Goal: Information Seeking & Learning: Learn about a topic

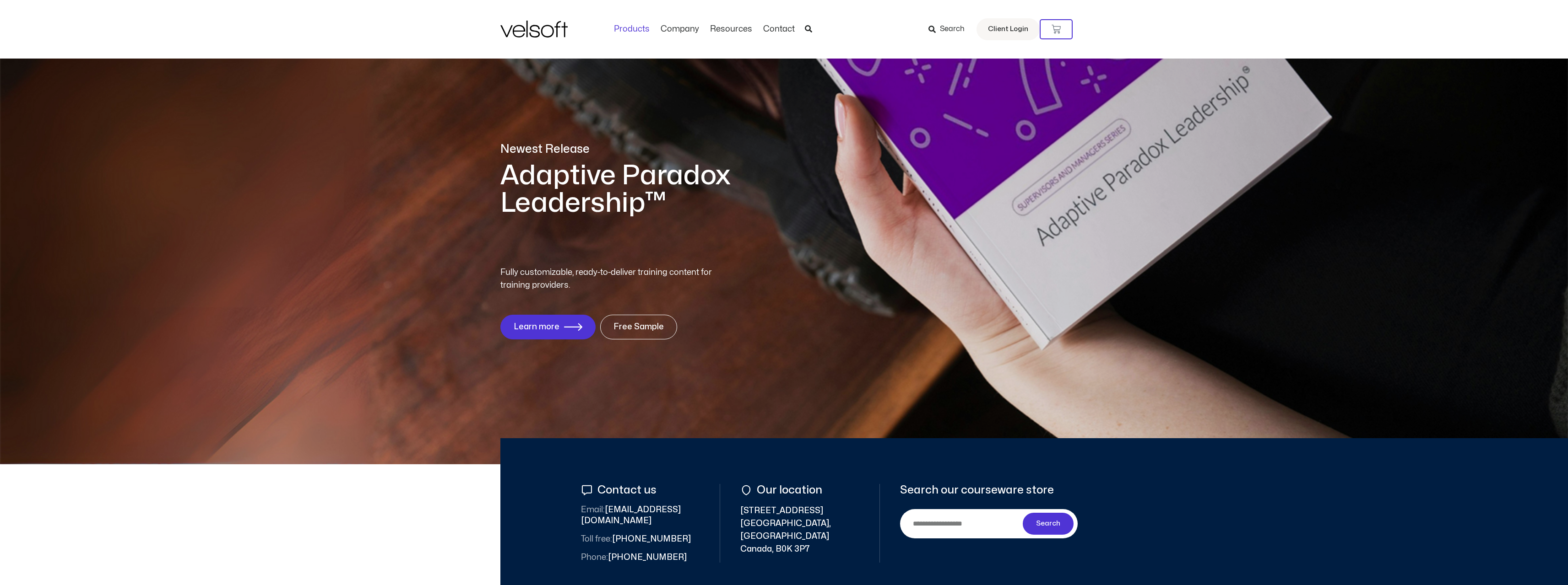
click at [630, 31] on link "Products" at bounding box center [631, 29] width 46 height 10
click at [546, 35] on img at bounding box center [534, 29] width 68 height 17
drag, startPoint x: 1567, startPoint y: 73, endPoint x: 1558, endPoint y: 172, distance: 99.4
click at [1558, 172] on div "Newest Release Adaptive Paradox Leadership™ Fully customizable, ready-to-delive…" at bounding box center [784, 230] width 1568 height 468
click at [631, 326] on span "Free Sample" at bounding box center [638, 327] width 48 height 9
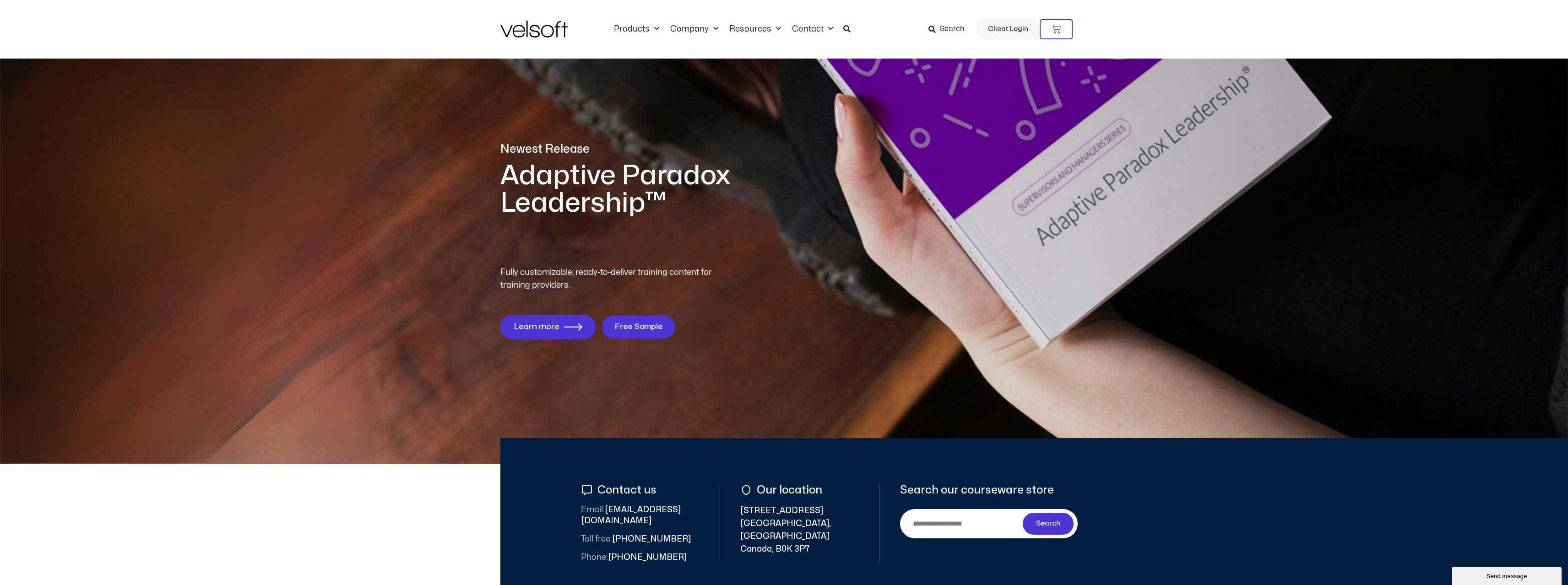
click at [631, 326] on span "Free Sample" at bounding box center [638, 327] width 48 height 9
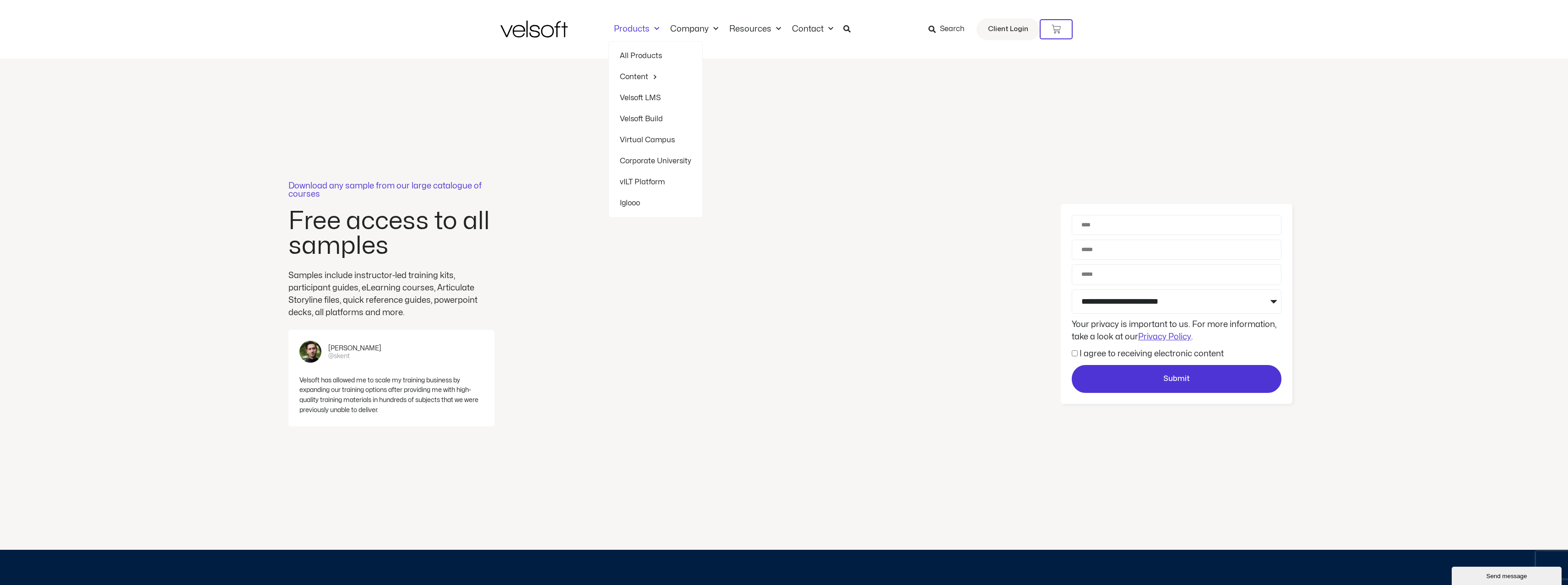
click at [651, 27] on span "Menu" at bounding box center [654, 29] width 10 height 15
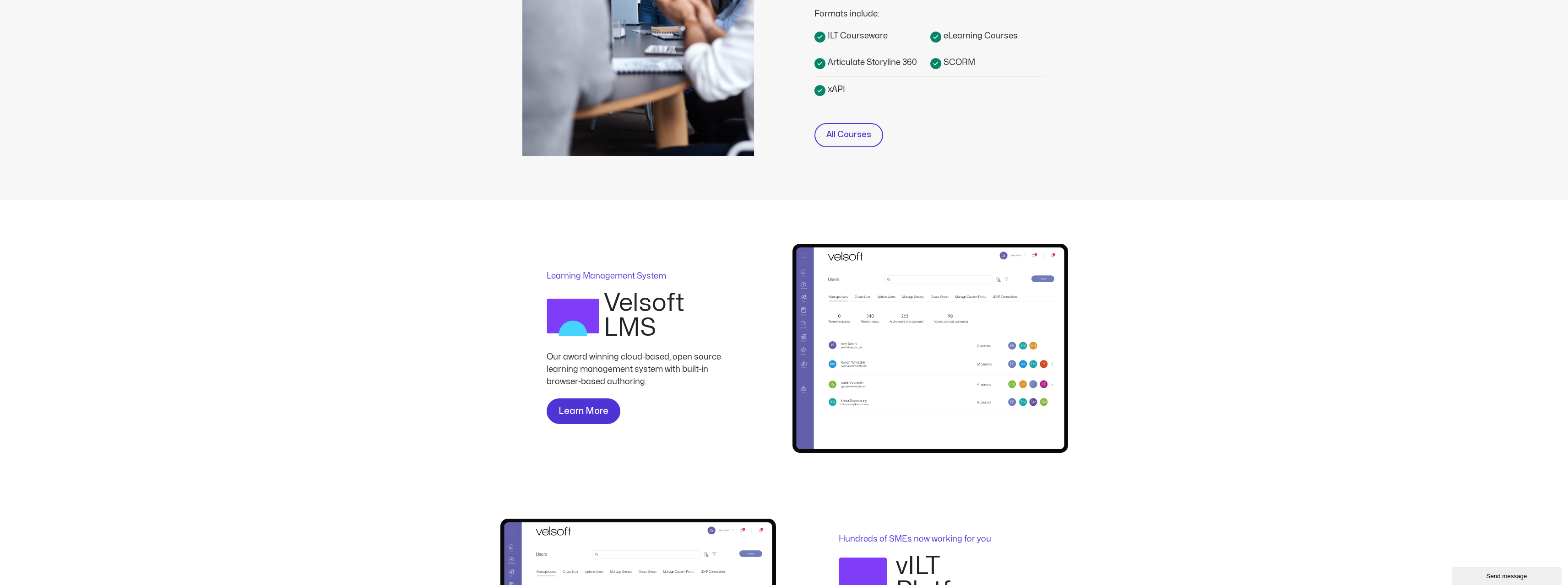
scroll to position [412, 0]
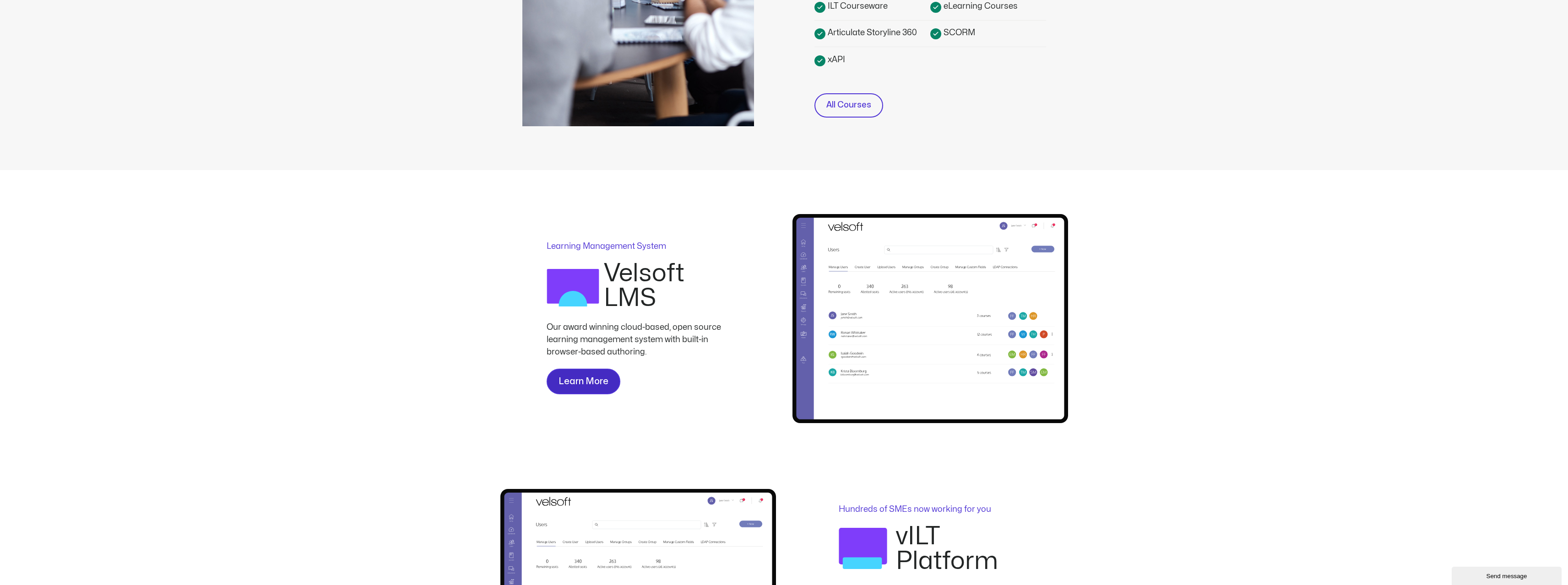
click at [579, 378] on span "Learn More" at bounding box center [583, 381] width 50 height 15
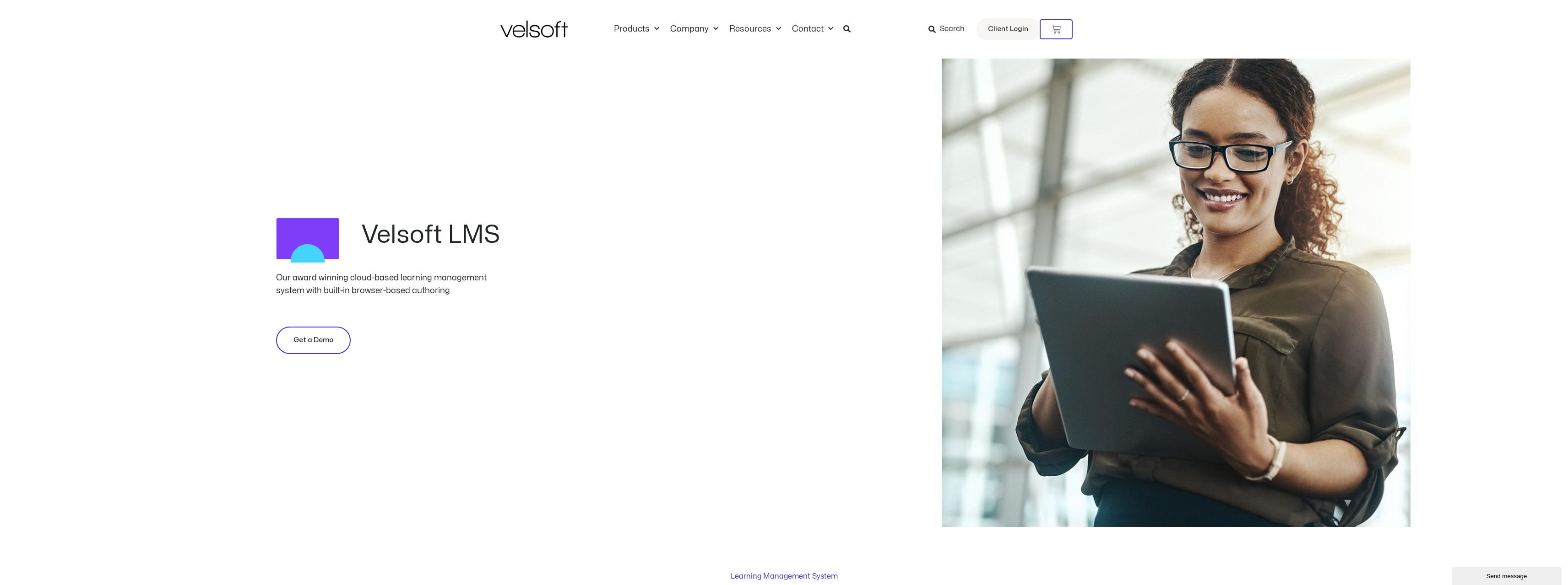
click at [308, 329] on link "Get a Demo" at bounding box center [313, 340] width 74 height 27
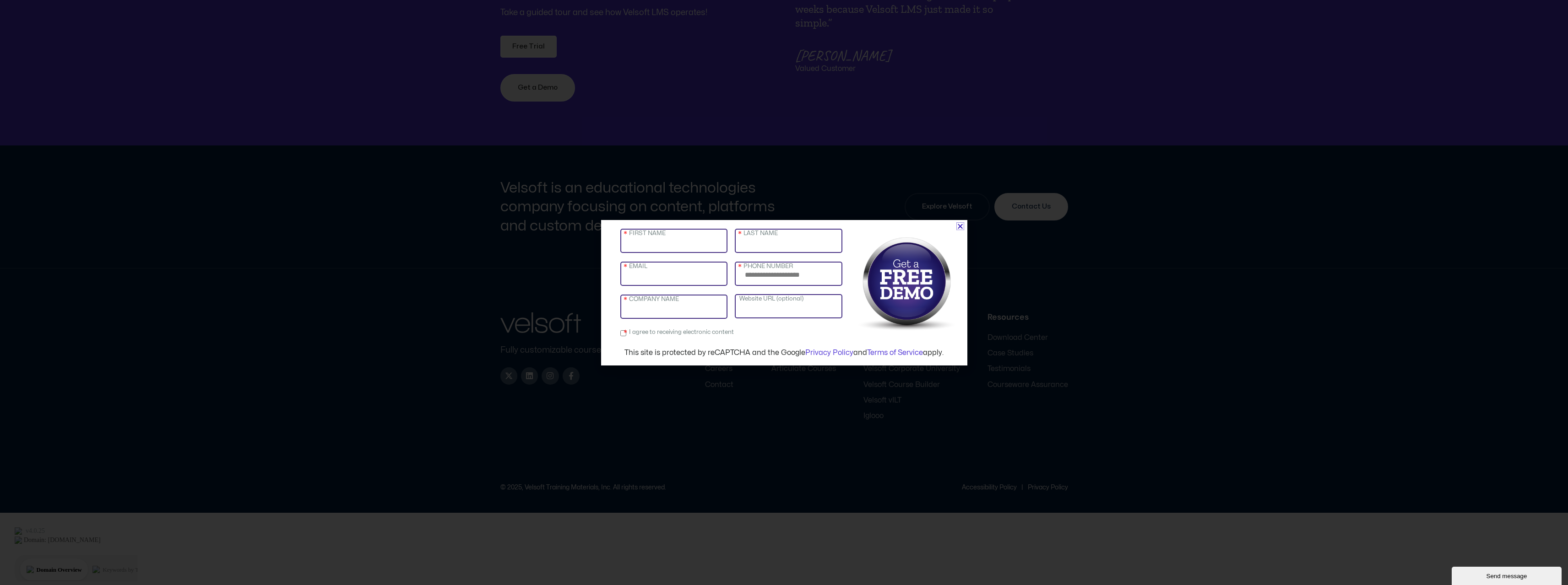
scroll to position [3310, 0]
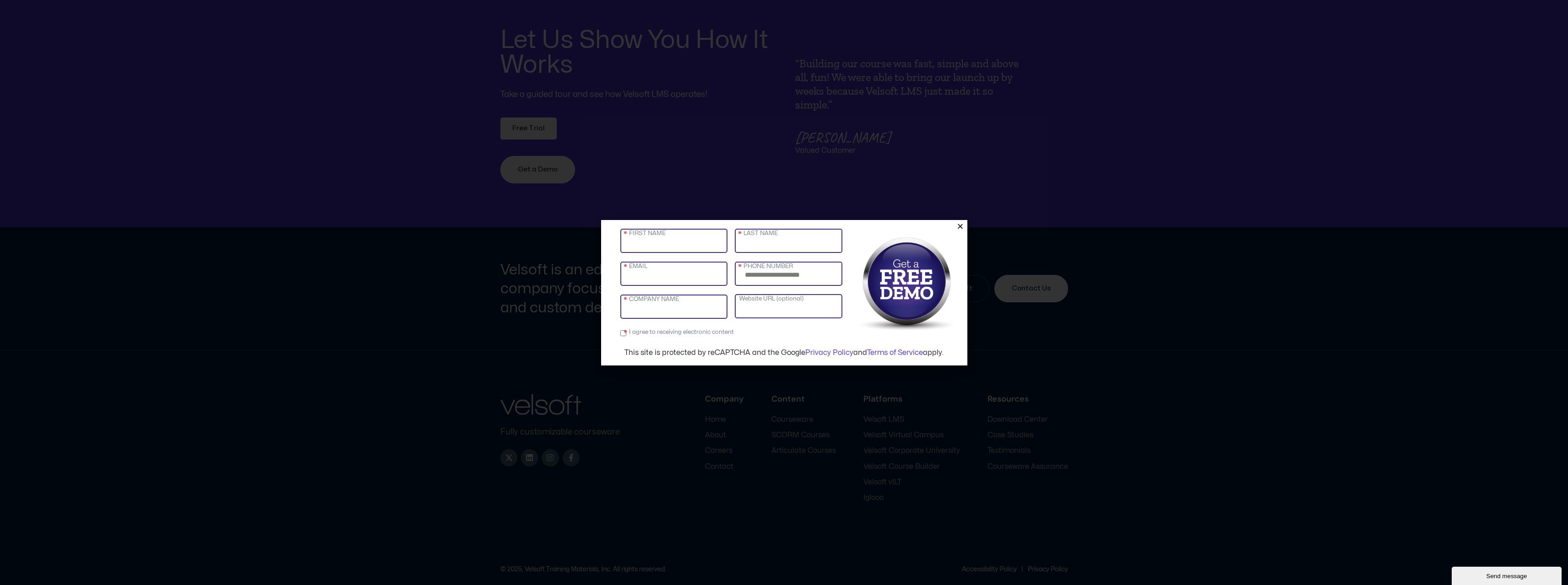
click at [959, 226] on icon "Close" at bounding box center [960, 226] width 7 height 7
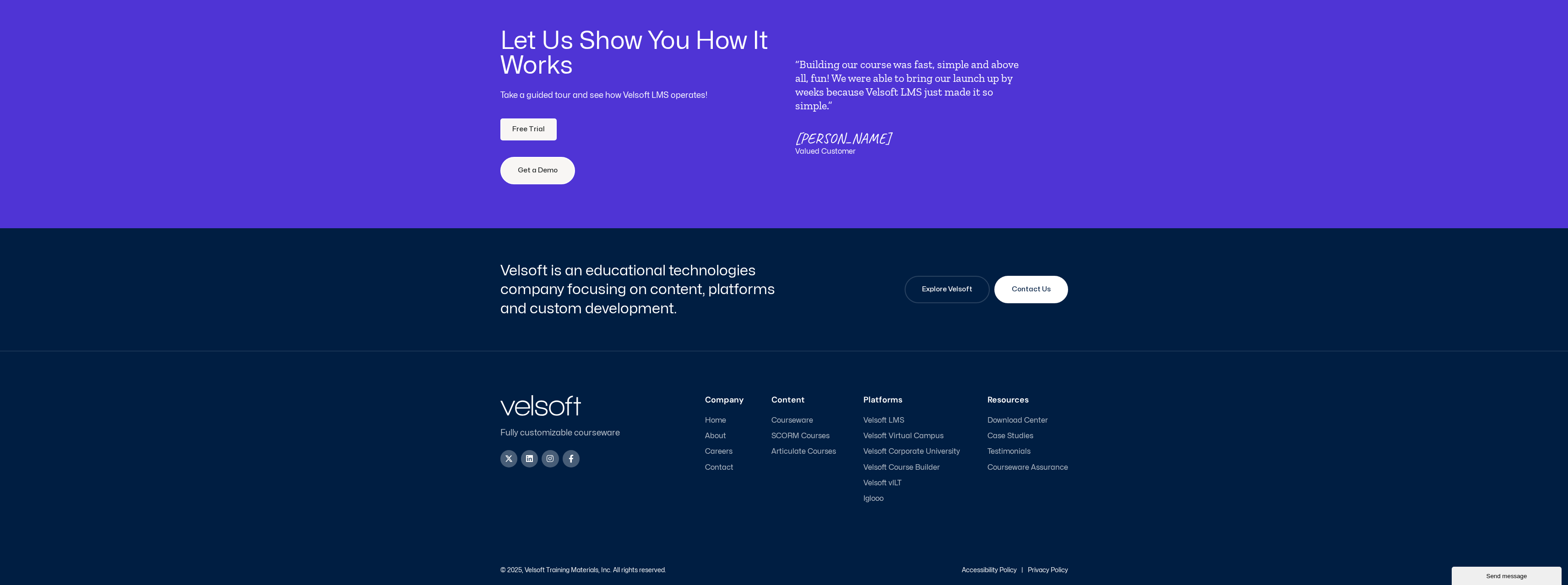
scroll to position [3311, 0]
click at [897, 446] on span "Velsoft Corporate University" at bounding box center [911, 451] width 96 height 9
